Goal: Information Seeking & Learning: Learn about a topic

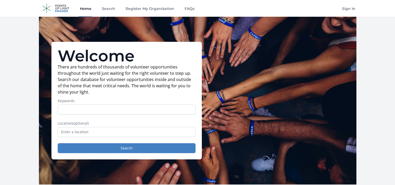
drag, startPoint x: 0, startPoint y: 0, endPoint x: 73, endPoint y: 111, distance: 132.8
click at [73, 111] on input "Keywords" at bounding box center [127, 109] width 138 height 10
click at [75, 132] on input "text" at bounding box center [127, 132] width 138 height 10
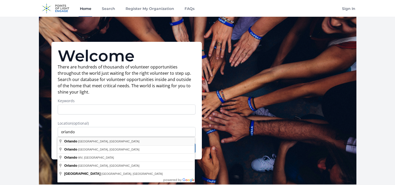
type input "Orlando, FL, USA"
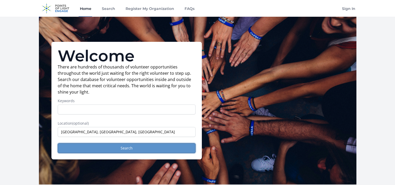
click at [126, 147] on button "Search" at bounding box center [127, 148] width 138 height 10
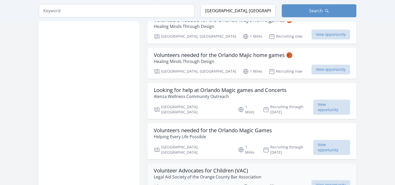
scroll to position [365, 0]
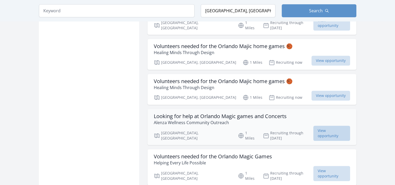
click at [336, 126] on span "View opportunity" at bounding box center [331, 133] width 37 height 15
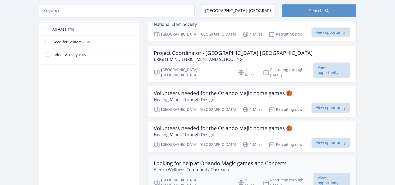
scroll to position [313, 0]
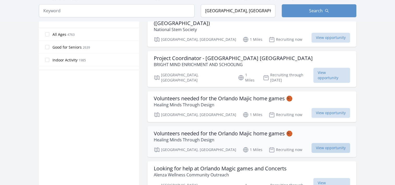
click at [330, 143] on span "View opportunity" at bounding box center [330, 148] width 39 height 10
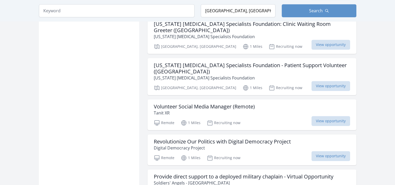
scroll to position [626, 0]
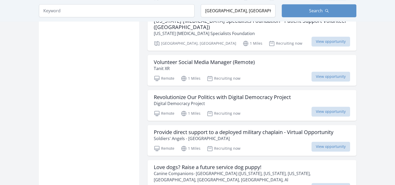
scroll to position [653, 0]
click at [325, 182] on span "View opportunity" at bounding box center [330, 187] width 39 height 10
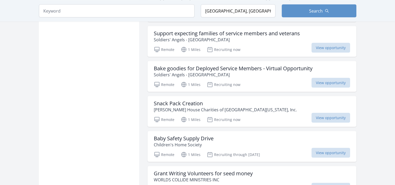
scroll to position [992, 0]
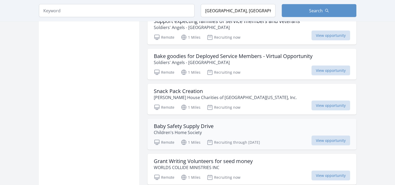
click at [202, 123] on h3 "Baby Safety Supply Drive" at bounding box center [184, 126] width 60 height 6
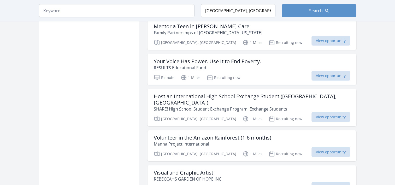
scroll to position [1357, 0]
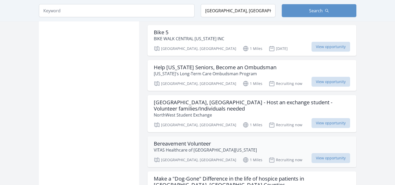
scroll to position [1644, 0]
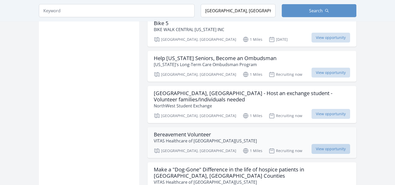
click at [319, 144] on span "View opportunity" at bounding box center [330, 149] width 39 height 10
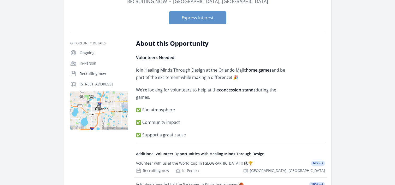
scroll to position [78, 0]
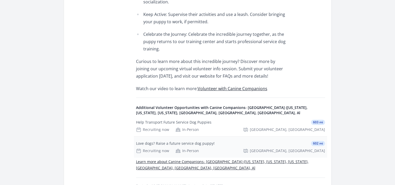
scroll to position [209, 0]
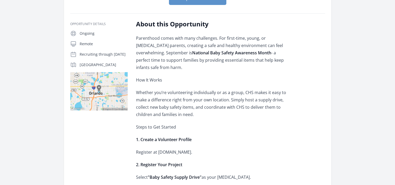
scroll to position [131, 0]
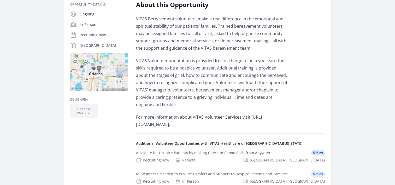
scroll to position [131, 0]
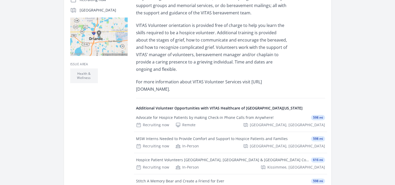
drag, startPoint x: 200, startPoint y: 90, endPoint x: 135, endPoint y: 90, distance: 65.3
click at [135, 90] on div "Opportunity Details Ongoing In-Person Recruiting now Orlando, FL 32801" at bounding box center [197, 106] width 255 height 282
copy p "https://www.vitas.com/volunteer."
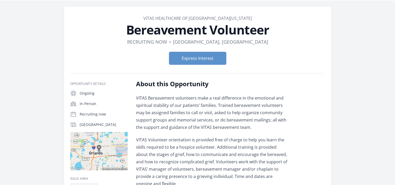
scroll to position [0, 0]
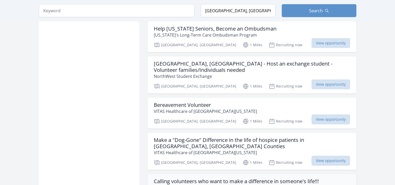
scroll to position [1697, 0]
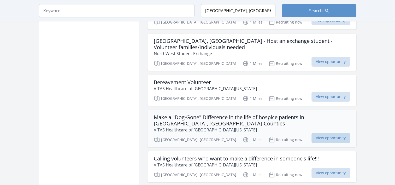
click at [347, 133] on span "View opportunity" at bounding box center [330, 138] width 39 height 10
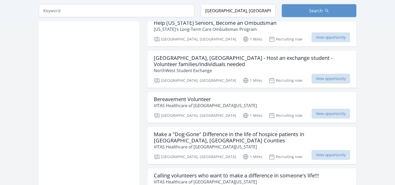
scroll to position [1671, 0]
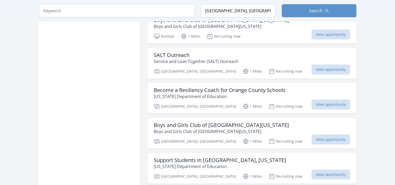
scroll to position [2036, 0]
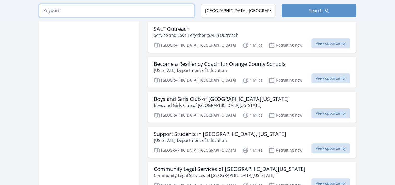
click at [70, 13] on input "search" at bounding box center [117, 10] width 156 height 13
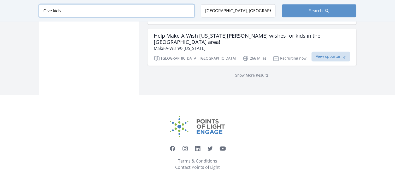
scroll to position [744, 0]
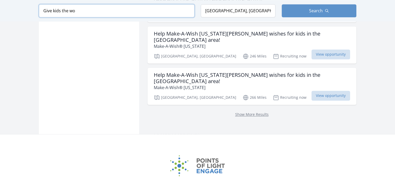
scroll to position [759, 0]
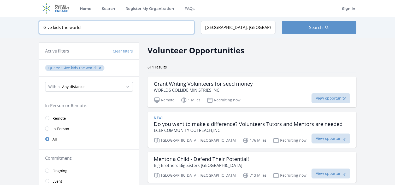
type input "Give kids the world"
click at [242, 27] on input "Orlando, FL, USA" at bounding box center [238, 27] width 75 height 13
drag, startPoint x: 242, startPoint y: 27, endPoint x: 191, endPoint y: 28, distance: 51.2
click at [191, 28] on form "Keyword Give kids the world Location Orlando, FL, USA Search" at bounding box center [197, 27] width 317 height 13
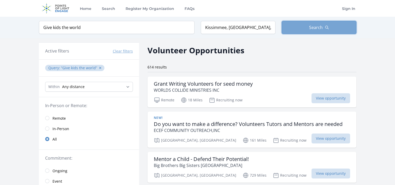
click at [309, 32] on button "Search" at bounding box center [319, 27] width 75 height 13
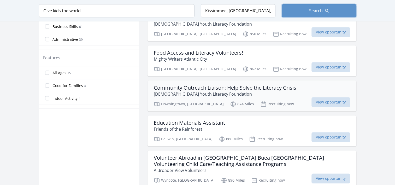
scroll to position [287, 0]
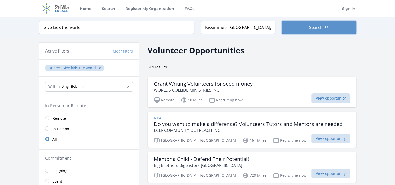
scroll to position [682, 0]
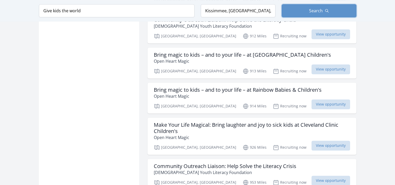
type input "Orlando, FL, USA"
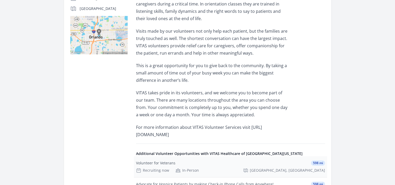
scroll to position [157, 0]
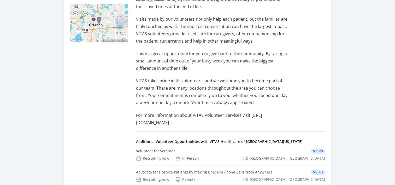
drag, startPoint x: 200, startPoint y: 123, endPoint x: 135, endPoint y: 124, distance: 65.0
click at [135, 124] on div "Opportunity Details Ongoing In-Person Recruiting now Orlando, FL 32801" at bounding box center [197, 116] width 255 height 329
copy p "https://www.vitas.com/volunteer"
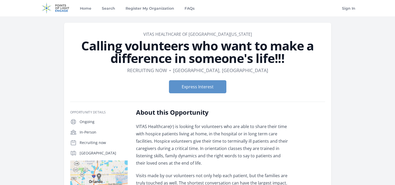
scroll to position [0, 0]
